Goal: Find specific page/section: Find specific page/section

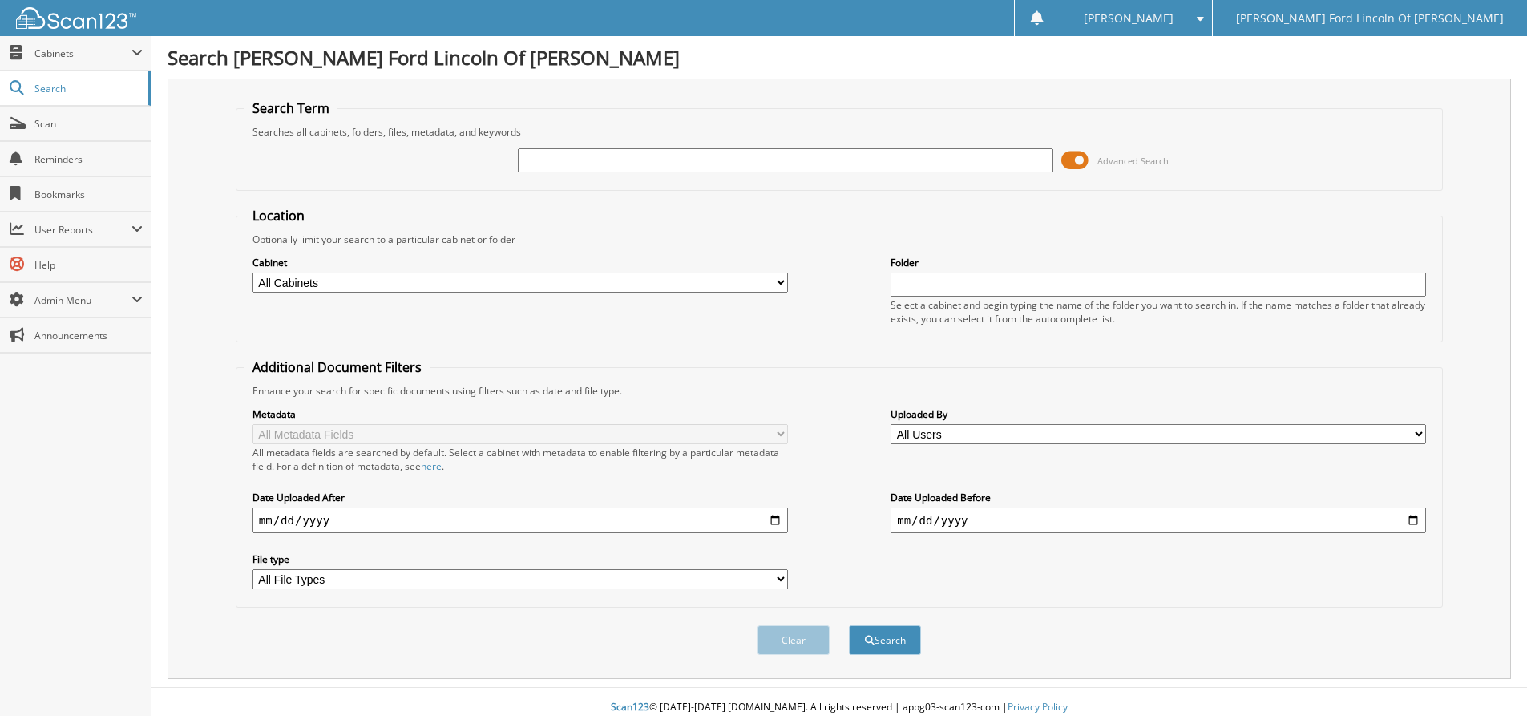
click at [757, 164] on input "text" at bounding box center [785, 160] width 535 height 24
type input "8856us"
click at [849, 625] on button "Search" at bounding box center [885, 640] width 72 height 30
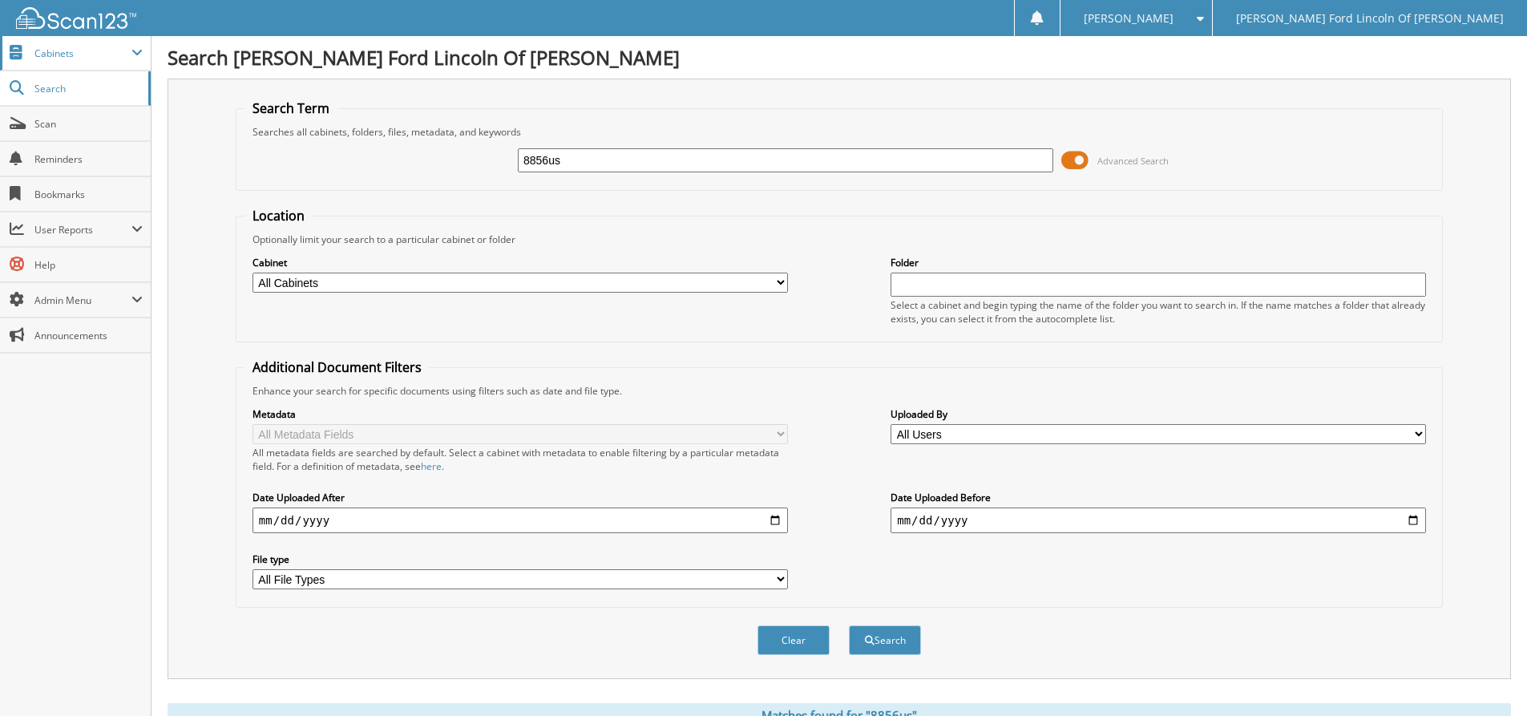
click at [65, 56] on span "Cabinets" at bounding box center [82, 53] width 97 height 14
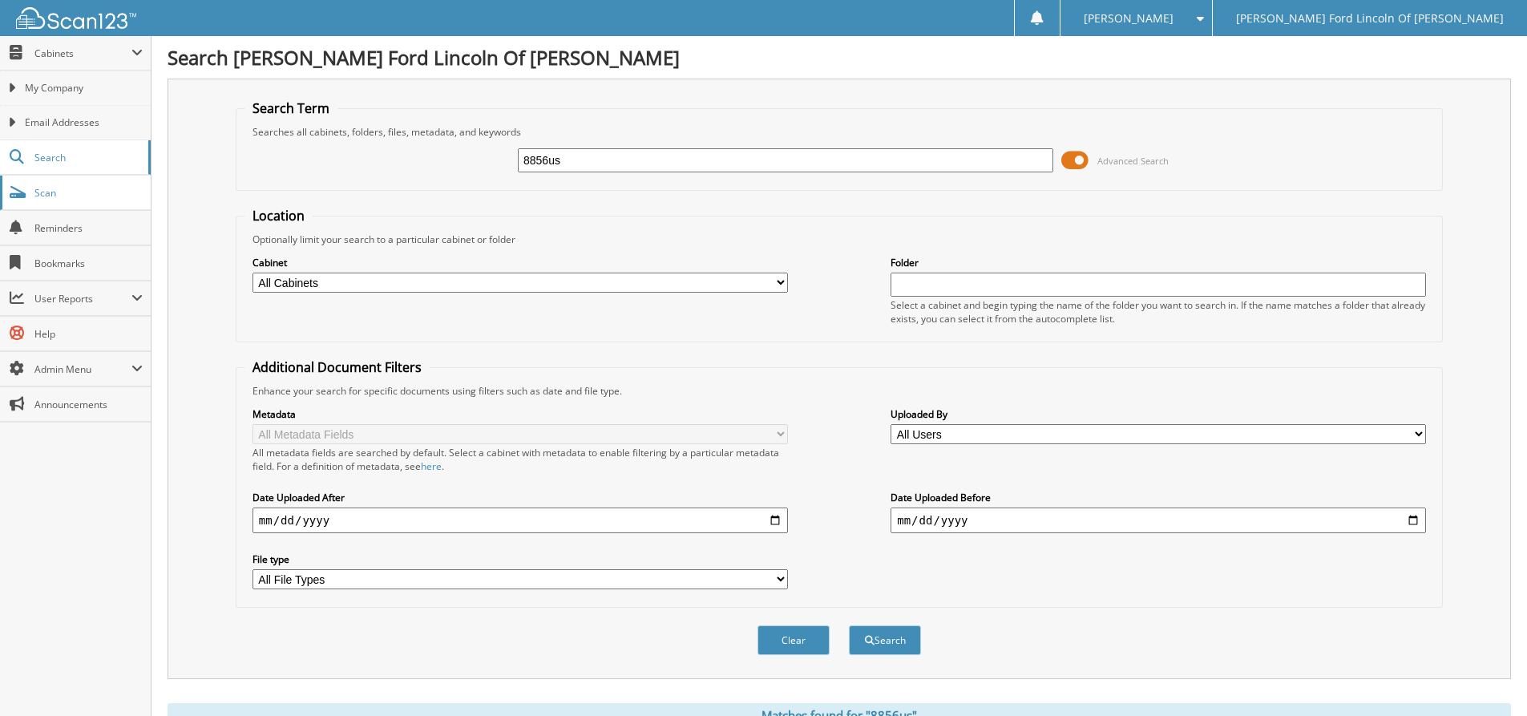
click at [43, 191] on span "Scan" at bounding box center [88, 193] width 108 height 14
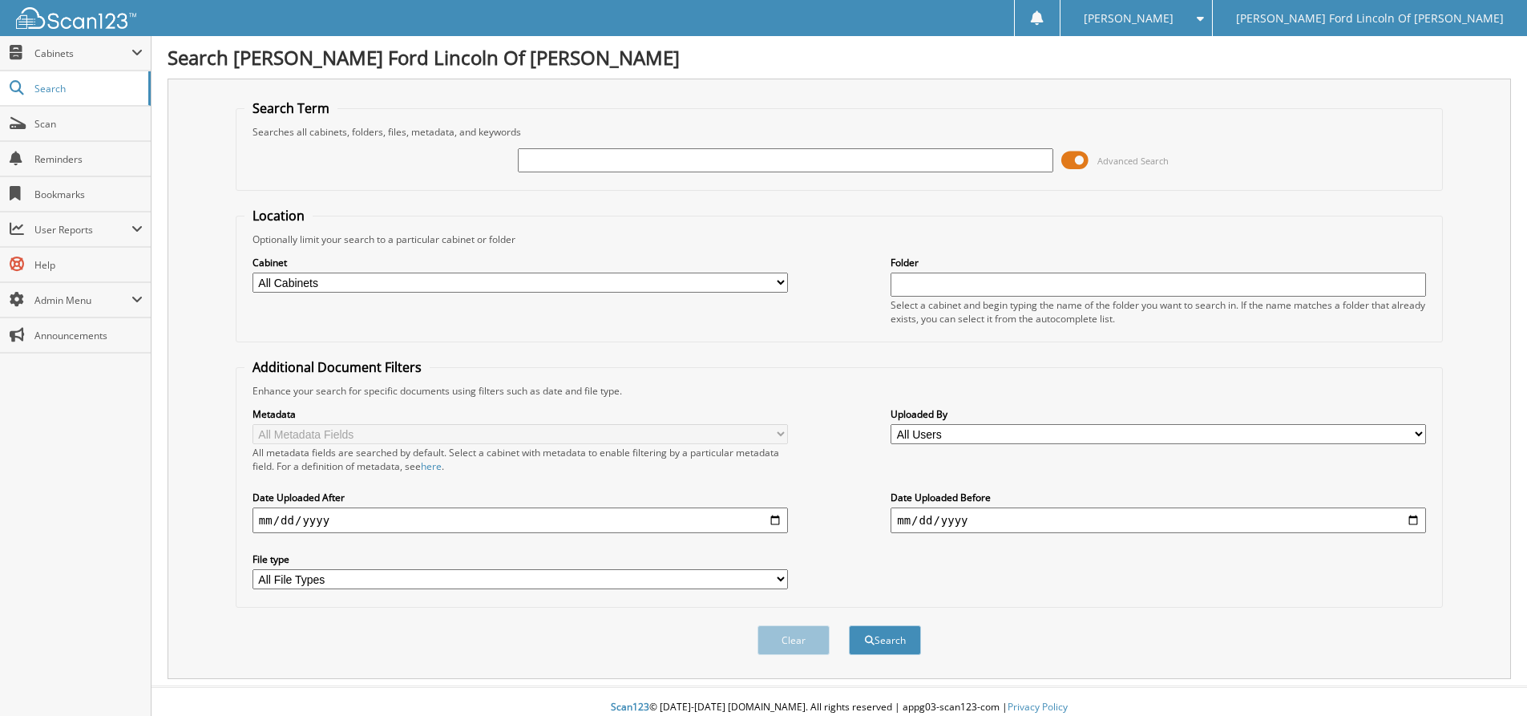
click at [54, 90] on span "Search" at bounding box center [87, 89] width 106 height 14
type input "2031FS"
click at [849, 625] on button "Search" at bounding box center [885, 640] width 72 height 30
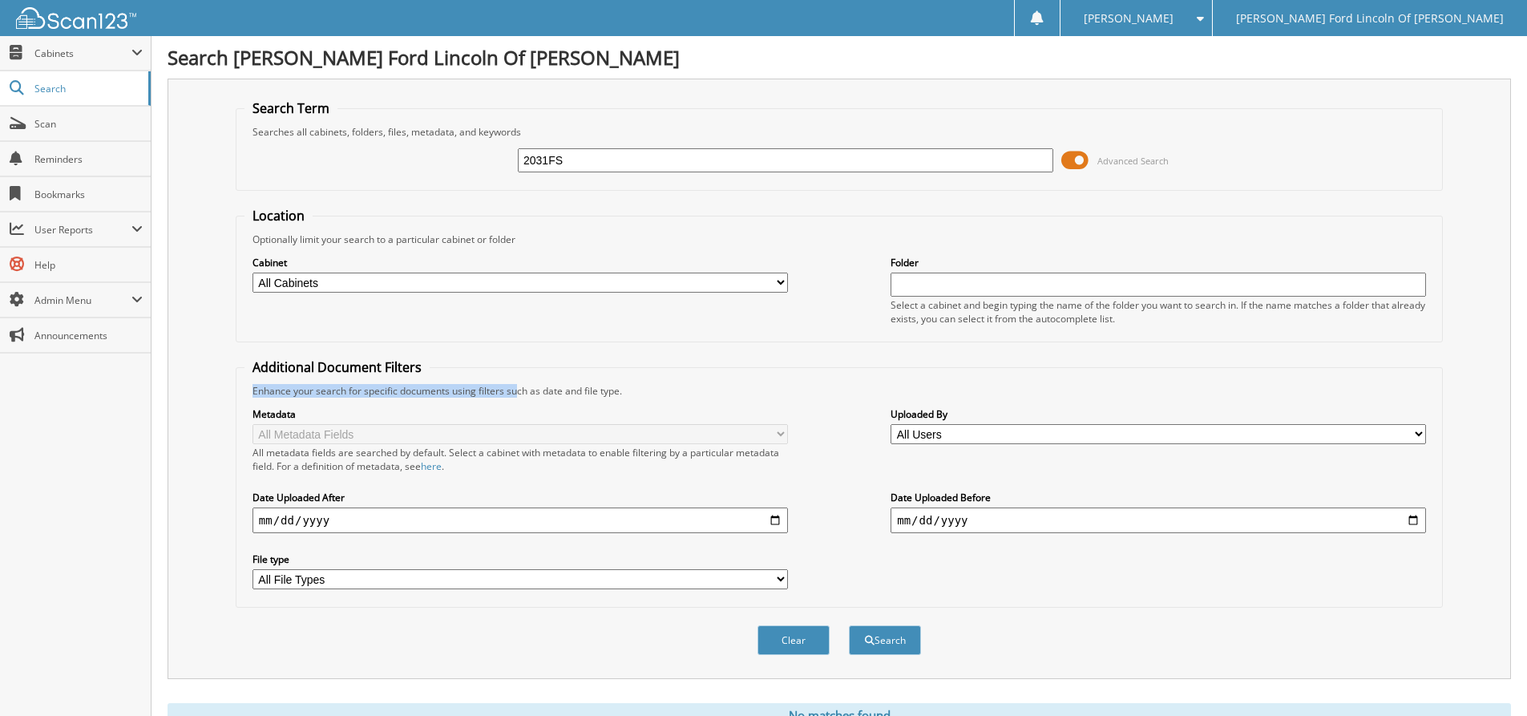
click at [518, 369] on div "Location Optionally limit your search to a particular cabinet or folder Cabinet…" at bounding box center [839, 407] width 1207 height 401
click at [75, 53] on span "Cabinets" at bounding box center [82, 53] width 97 height 14
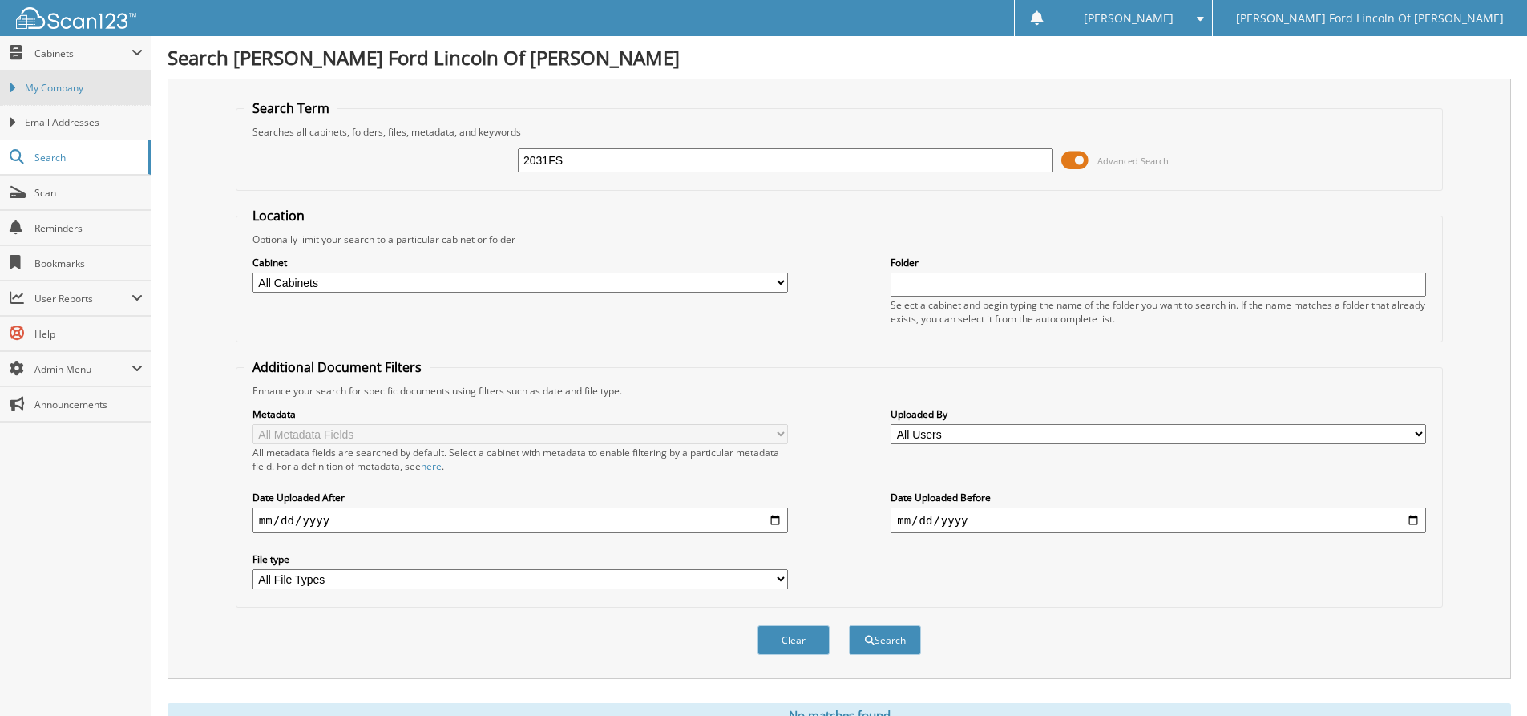
click at [77, 88] on span "My Company" at bounding box center [84, 88] width 118 height 14
